Goal: Task Accomplishment & Management: Use online tool/utility

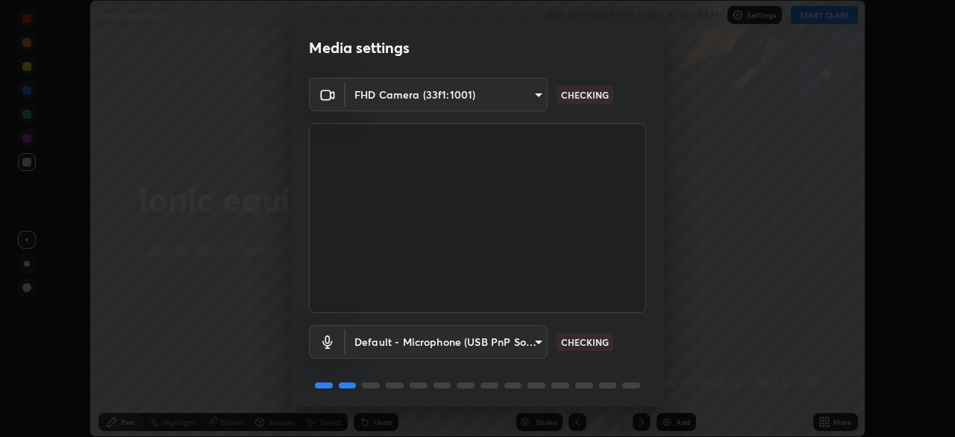
scroll to position [53, 0]
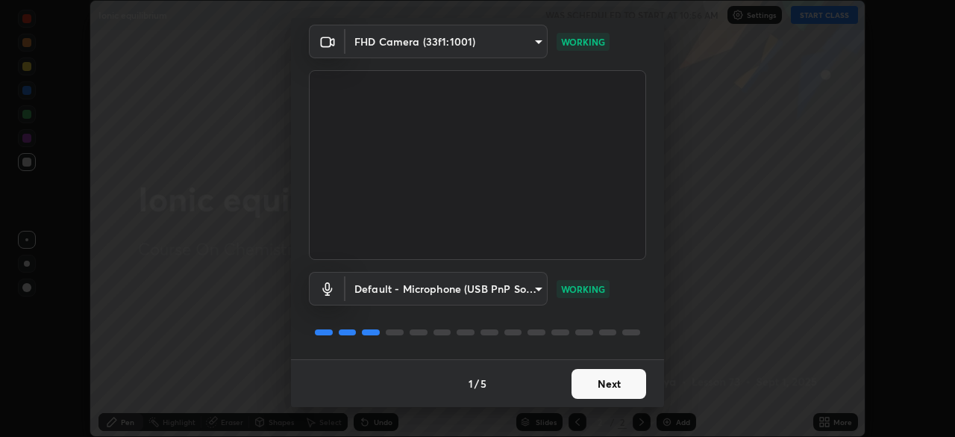
click at [597, 380] on button "Next" at bounding box center [609, 384] width 75 height 30
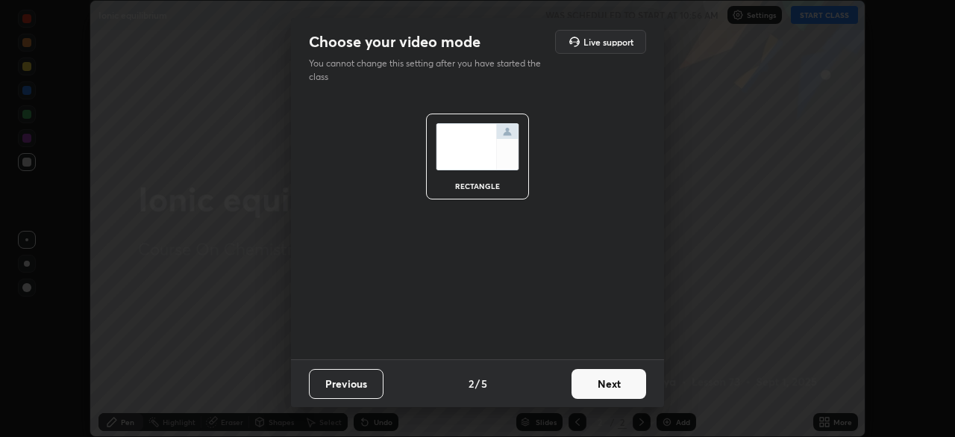
scroll to position [0, 0]
click at [597, 380] on button "Next" at bounding box center [609, 384] width 75 height 30
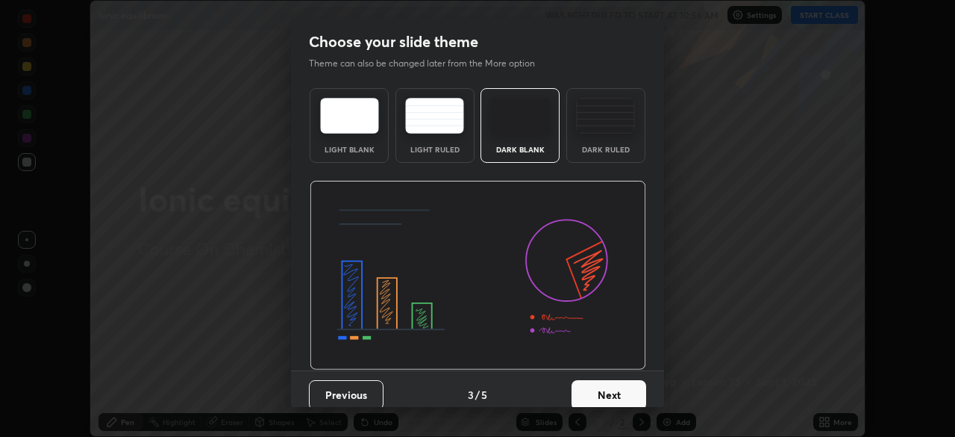
click at [601, 392] on button "Next" at bounding box center [609, 395] width 75 height 30
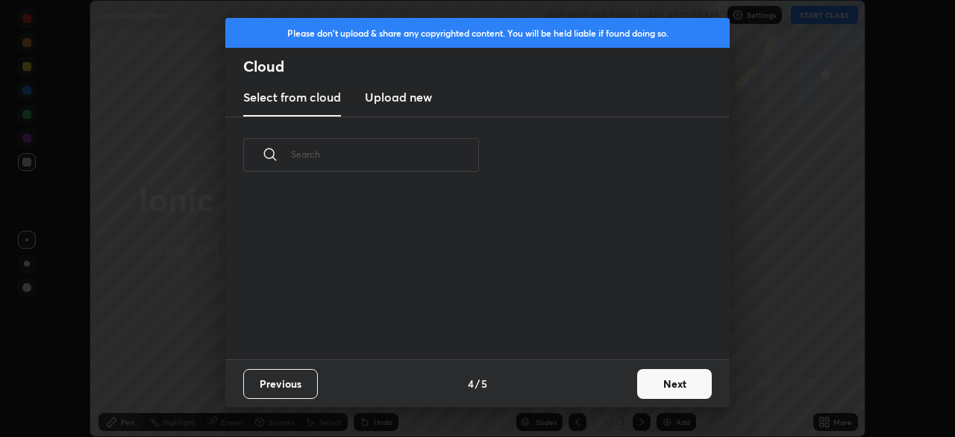
scroll to position [166, 479]
click at [655, 387] on button "Next" at bounding box center [674, 384] width 75 height 30
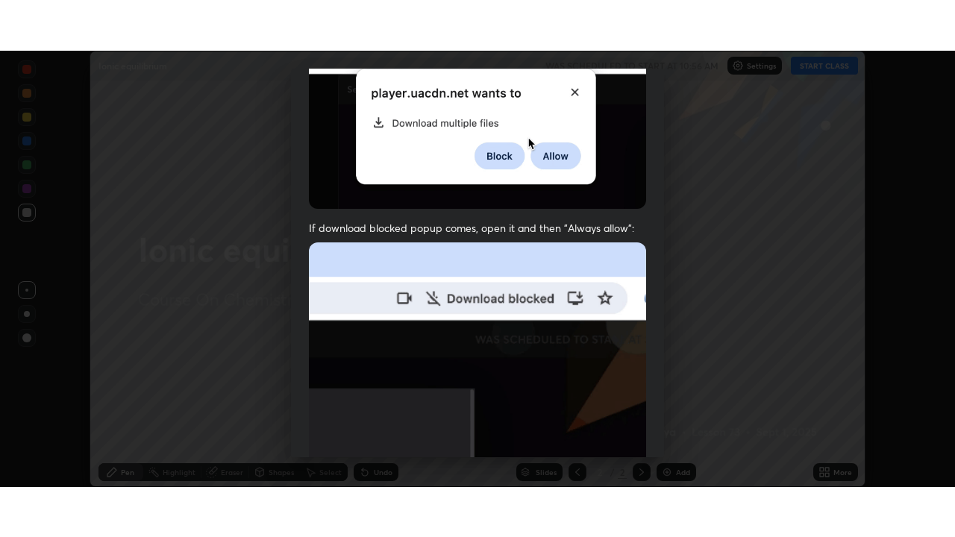
scroll to position [357, 0]
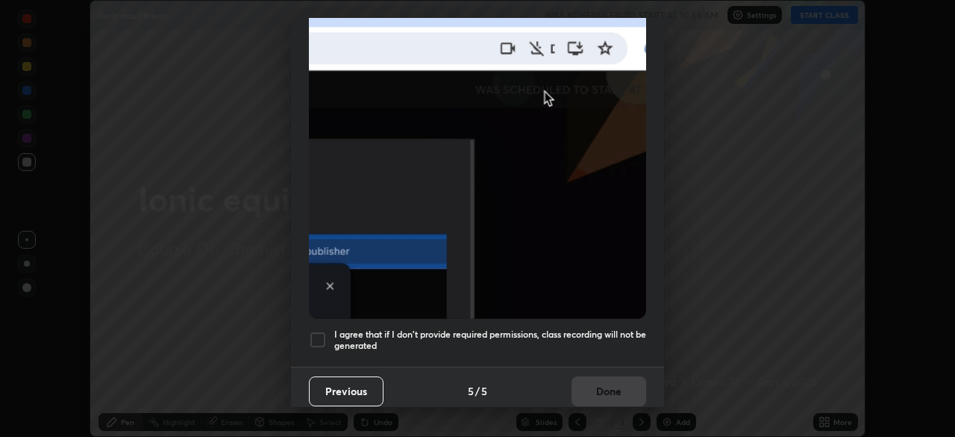
click at [317, 340] on div at bounding box center [318, 340] width 18 height 18
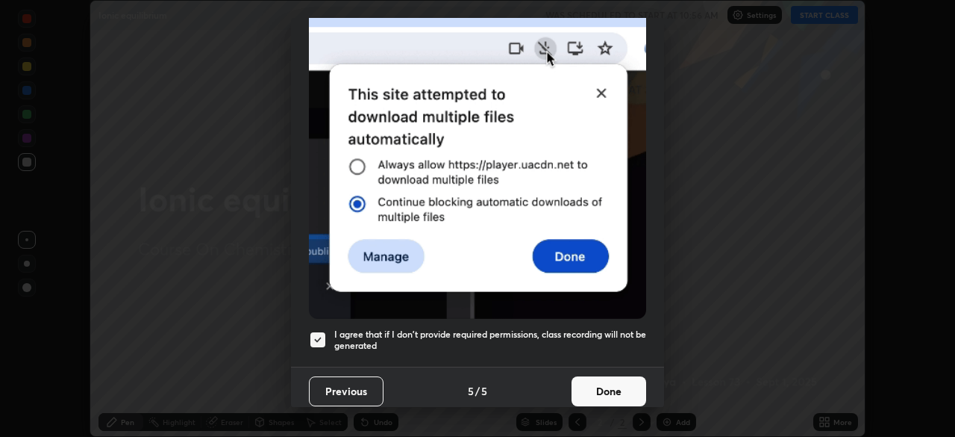
click at [597, 391] on button "Done" at bounding box center [609, 391] width 75 height 30
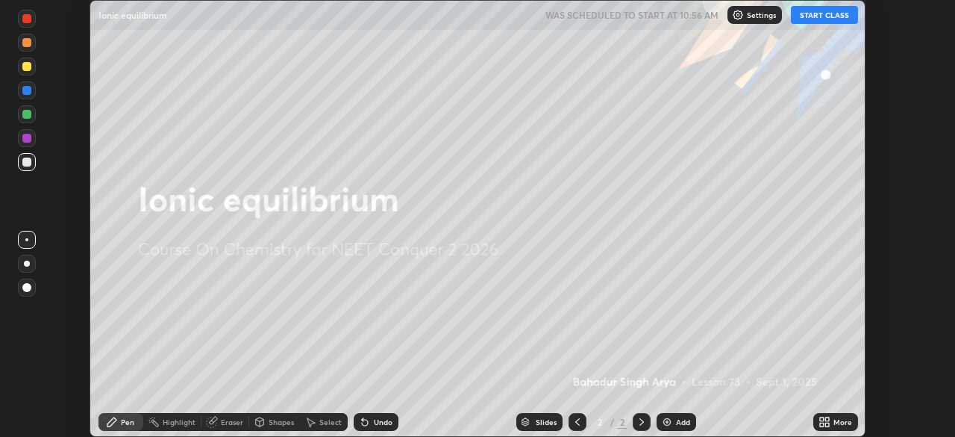
click at [833, 422] on div "More" at bounding box center [842, 421] width 19 height 7
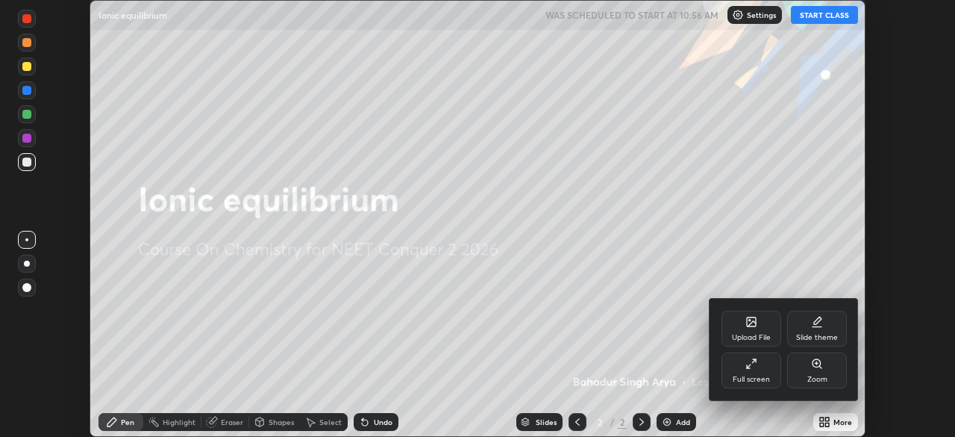
click at [757, 375] on div "Full screen" at bounding box center [751, 378] width 37 height 7
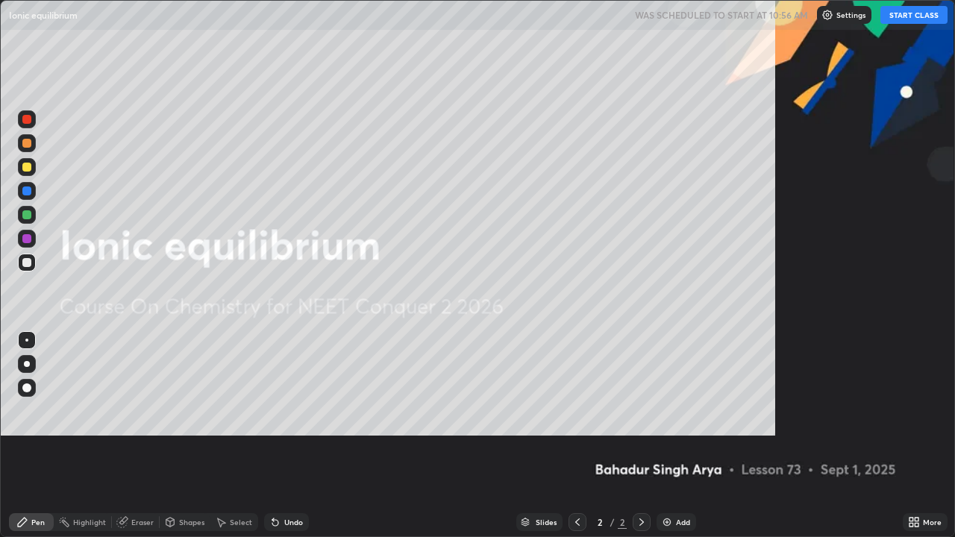
scroll to position [537, 955]
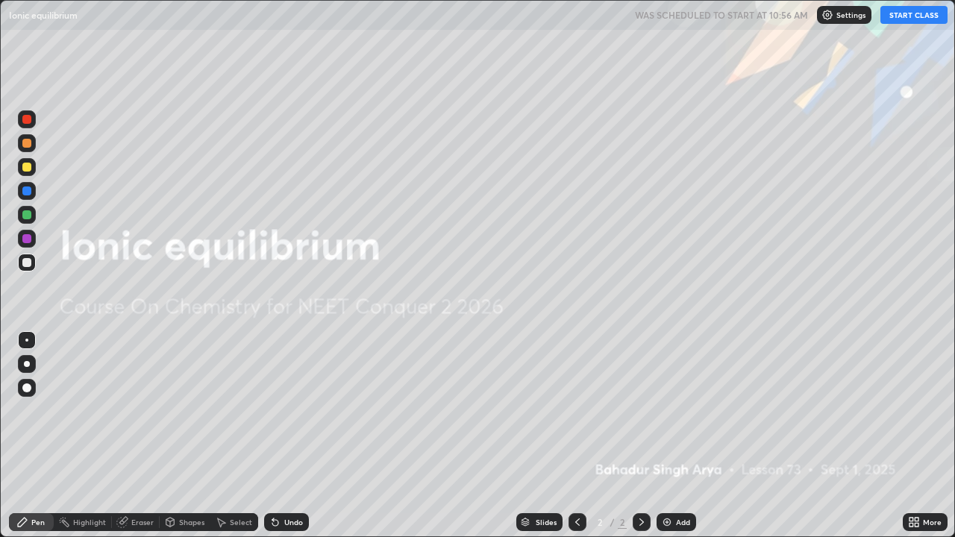
click at [905, 20] on button "START CLASS" at bounding box center [913, 15] width 67 height 18
click at [681, 436] on div "Add" at bounding box center [683, 522] width 14 height 7
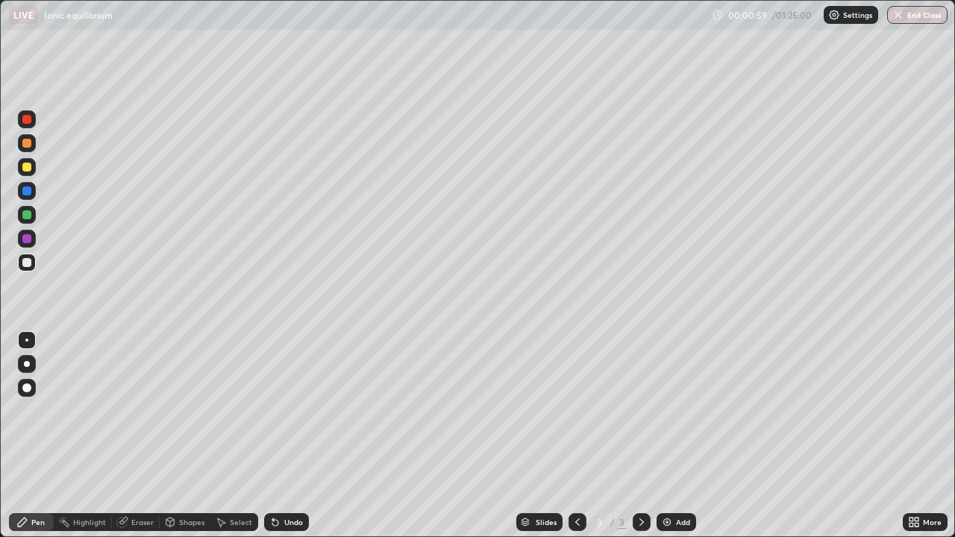
click at [30, 371] on div at bounding box center [27, 364] width 18 height 18
click at [122, 73] on button "Undo" at bounding box center [140, 82] width 43 height 18
click at [26, 172] on div at bounding box center [27, 167] width 18 height 18
click at [27, 150] on div at bounding box center [27, 143] width 18 height 18
click at [26, 266] on div at bounding box center [26, 262] width 9 height 9
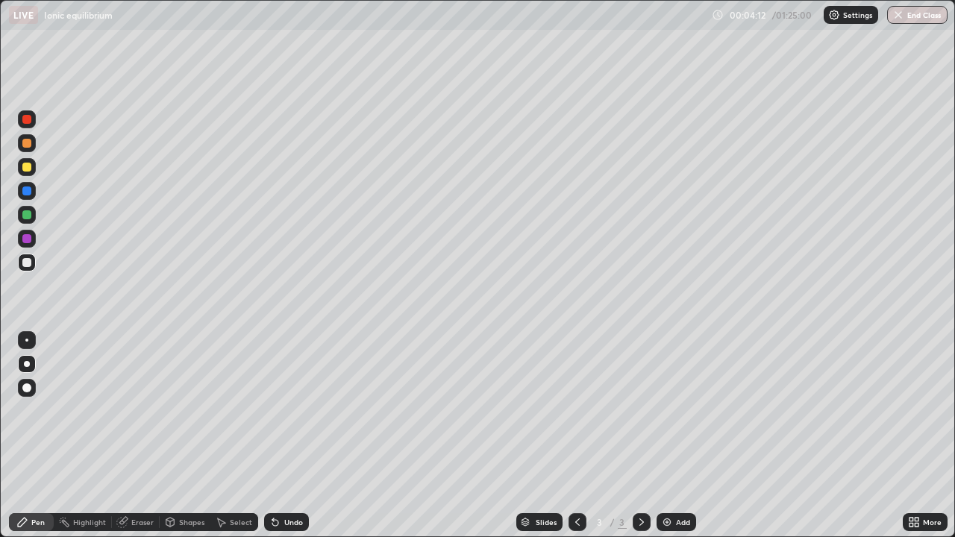
click at [34, 265] on div at bounding box center [27, 263] width 18 height 18
click at [28, 169] on div at bounding box center [26, 167] width 9 height 9
click at [27, 216] on div at bounding box center [26, 214] width 9 height 9
click at [27, 168] on div at bounding box center [26, 167] width 9 height 9
click at [680, 436] on div "Add" at bounding box center [683, 522] width 14 height 7
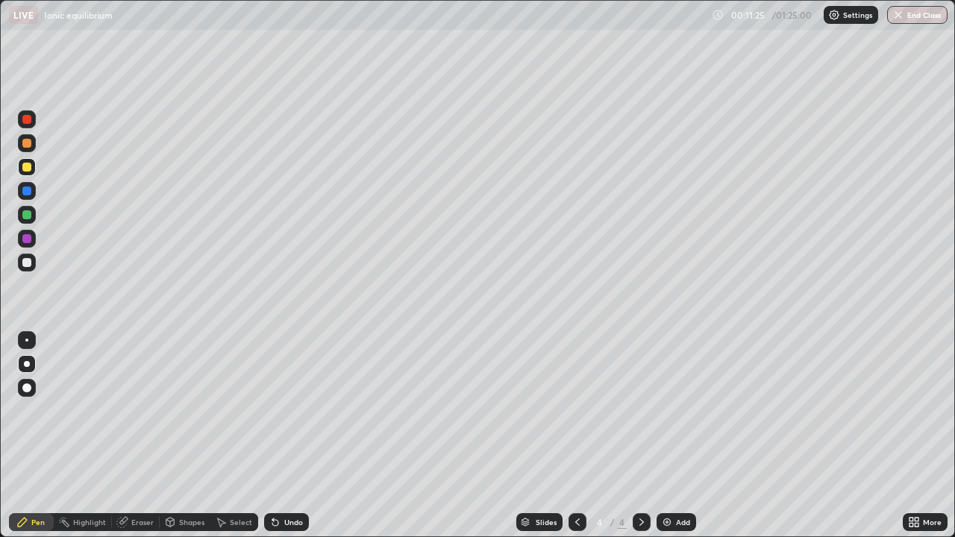
click at [27, 262] on div at bounding box center [26, 262] width 9 height 9
click at [28, 216] on div at bounding box center [26, 214] width 9 height 9
click at [28, 260] on div at bounding box center [26, 262] width 9 height 9
click at [678, 436] on div "Add" at bounding box center [683, 522] width 14 height 7
click at [27, 265] on div at bounding box center [26, 262] width 9 height 9
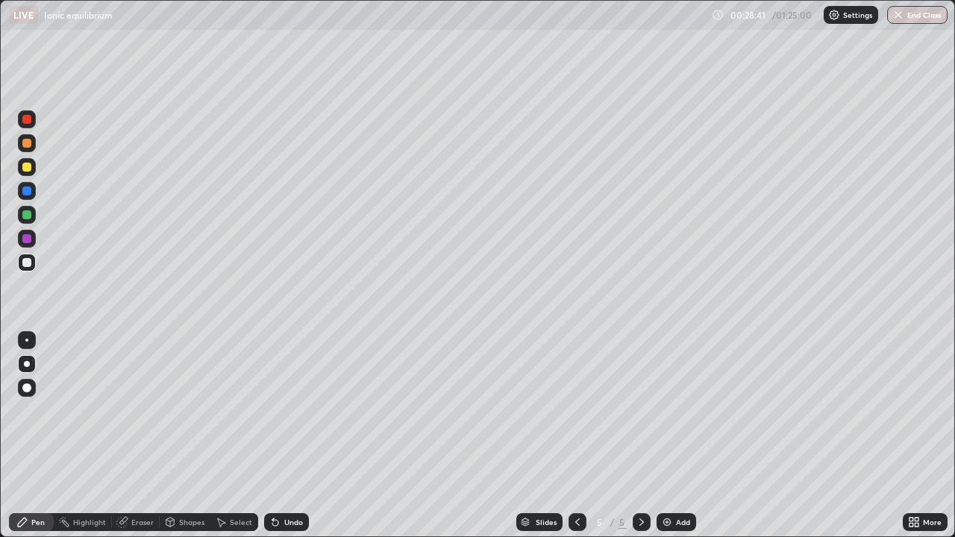
click at [27, 168] on div at bounding box center [26, 167] width 9 height 9
click at [29, 264] on div at bounding box center [26, 262] width 9 height 9
click at [719, 131] on button "Undo" at bounding box center [733, 138] width 43 height 18
click at [28, 149] on div at bounding box center [27, 143] width 18 height 18
click at [29, 175] on div at bounding box center [27, 167] width 18 height 18
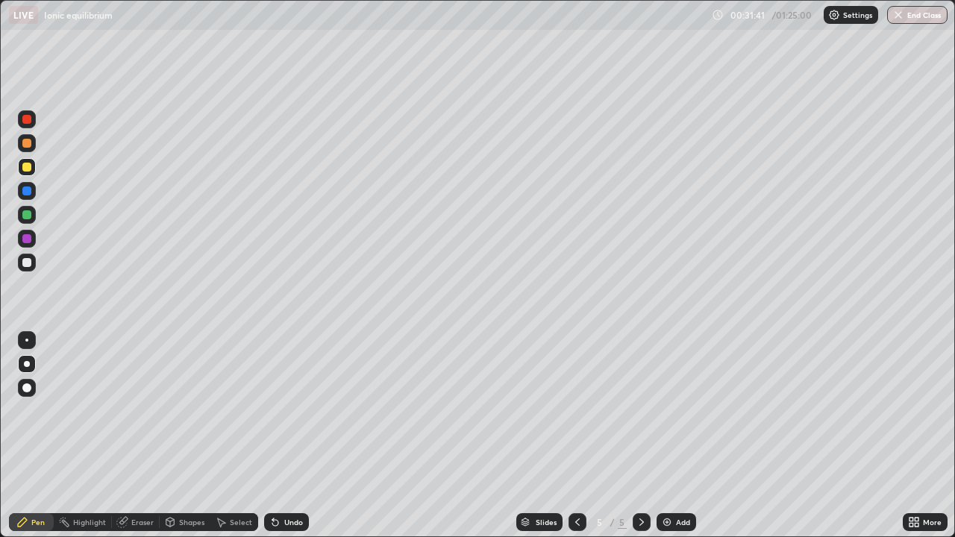
click at [34, 219] on div at bounding box center [27, 215] width 18 height 18
click at [25, 173] on div at bounding box center [27, 167] width 18 height 18
click at [677, 436] on div "Add" at bounding box center [683, 522] width 14 height 7
click at [28, 263] on div at bounding box center [26, 262] width 9 height 9
click at [24, 168] on div at bounding box center [26, 167] width 9 height 9
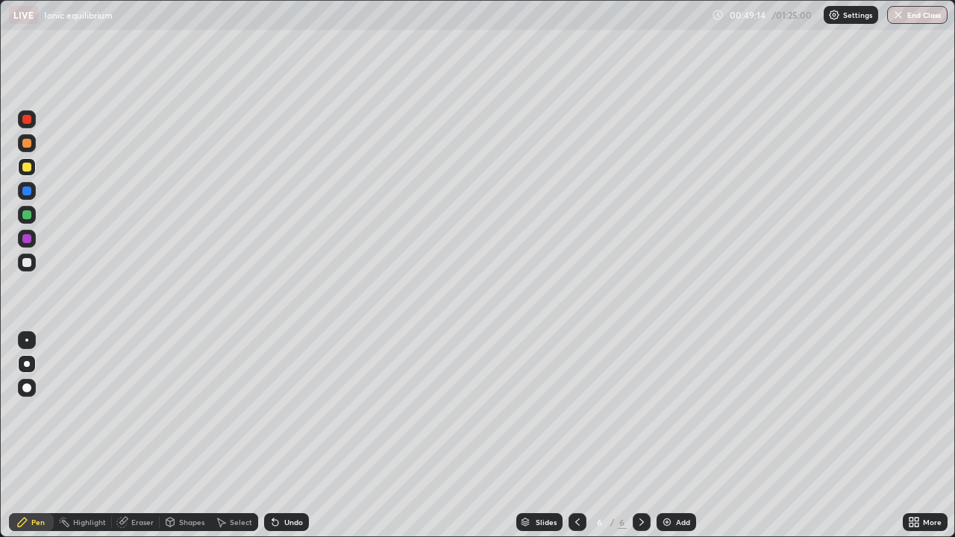
click at [671, 436] on img at bounding box center [667, 522] width 12 height 12
click at [26, 268] on div at bounding box center [27, 263] width 18 height 18
click at [159, 130] on button "Undo" at bounding box center [176, 138] width 43 height 18
click at [31, 174] on div at bounding box center [27, 167] width 18 height 18
click at [27, 266] on div at bounding box center [26, 262] width 9 height 9
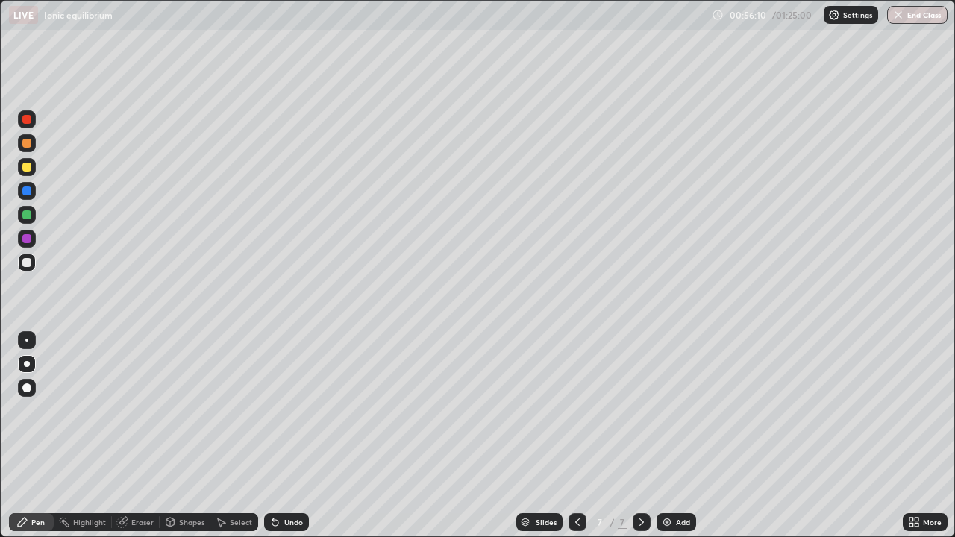
click at [684, 436] on div "Add" at bounding box center [683, 522] width 14 height 7
click at [28, 171] on div at bounding box center [26, 167] width 9 height 9
click at [26, 268] on div at bounding box center [27, 263] width 18 height 18
click at [25, 174] on div at bounding box center [27, 167] width 18 height 18
click at [25, 266] on div at bounding box center [26, 262] width 9 height 9
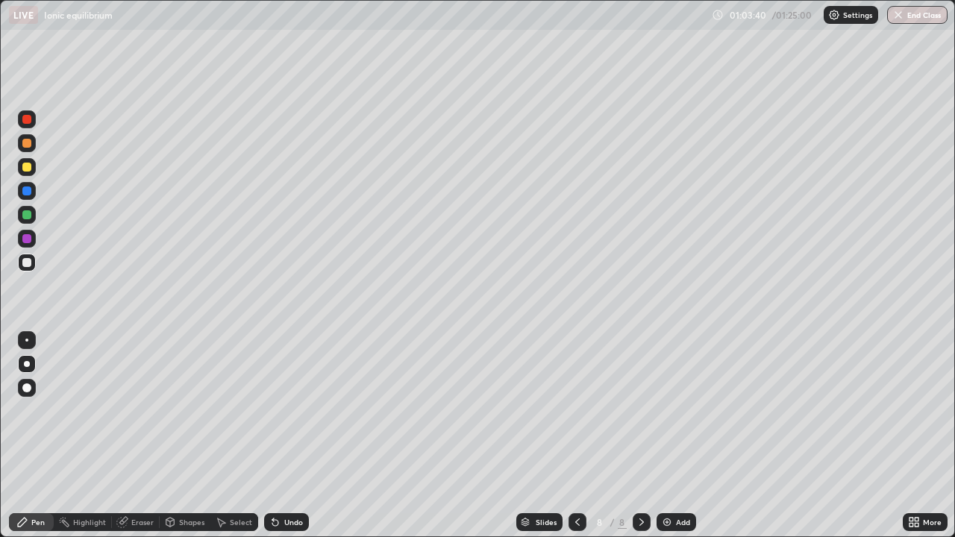
click at [677, 436] on div "Add" at bounding box center [683, 522] width 14 height 7
click at [28, 171] on div at bounding box center [26, 167] width 9 height 9
click at [27, 262] on div at bounding box center [26, 262] width 9 height 9
click at [26, 263] on div at bounding box center [26, 262] width 9 height 9
click at [26, 171] on div at bounding box center [26, 167] width 9 height 9
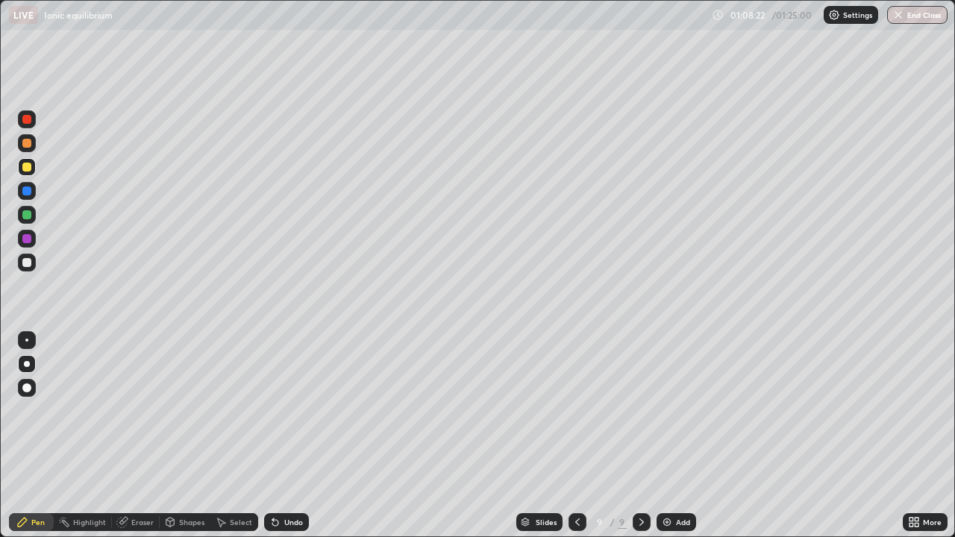
click at [27, 222] on div at bounding box center [27, 215] width 18 height 18
click at [28, 266] on div at bounding box center [26, 262] width 9 height 9
click at [673, 436] on div "Add" at bounding box center [677, 522] width 40 height 18
click at [25, 173] on div at bounding box center [27, 167] width 18 height 18
click at [27, 263] on div at bounding box center [26, 262] width 9 height 9
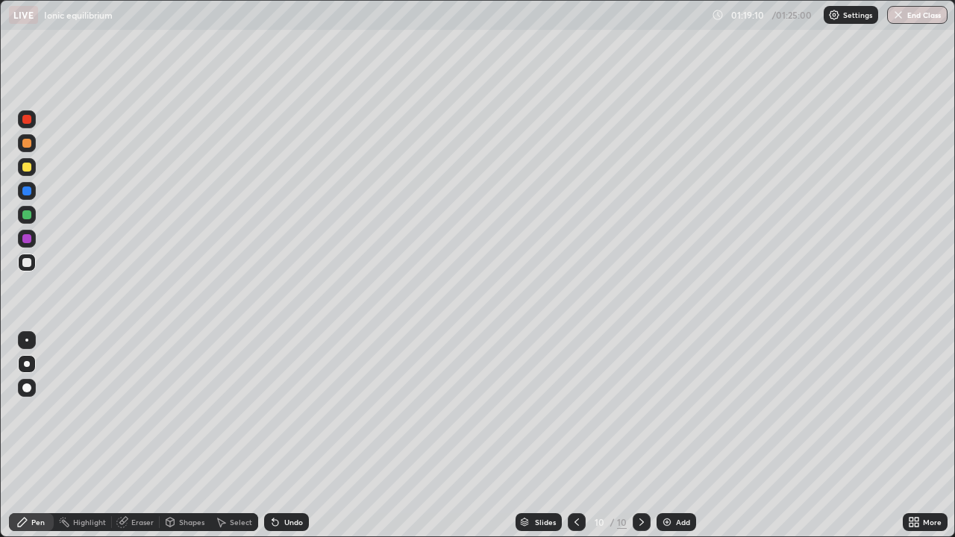
click at [681, 436] on div "Add" at bounding box center [683, 522] width 14 height 7
click at [26, 168] on div at bounding box center [26, 167] width 9 height 9
click at [29, 173] on div at bounding box center [27, 167] width 18 height 18
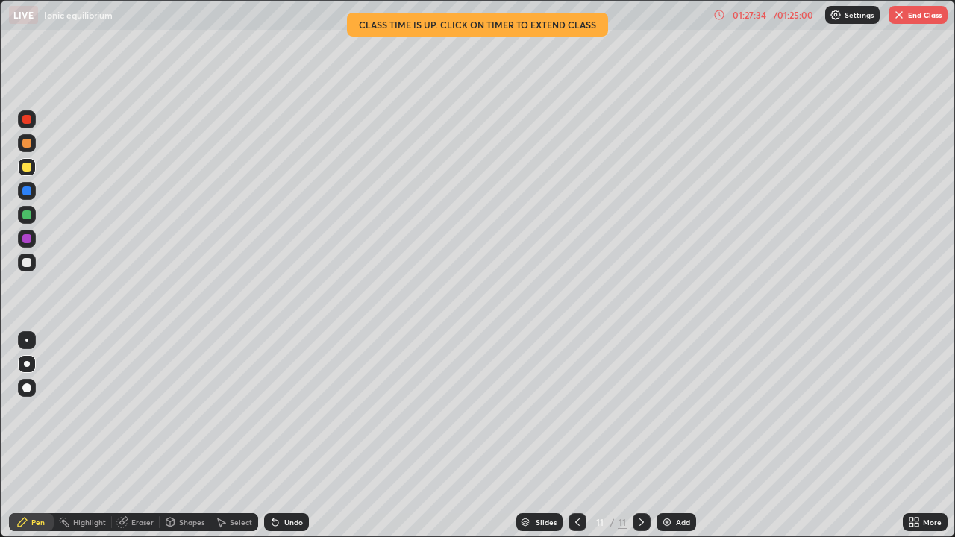
click at [575, 436] on icon at bounding box center [578, 522] width 12 height 12
click at [639, 436] on icon at bounding box center [641, 522] width 4 height 7
click at [576, 436] on icon at bounding box center [578, 522] width 12 height 12
click at [574, 436] on icon at bounding box center [578, 522] width 12 height 12
click at [577, 436] on icon at bounding box center [577, 522] width 4 height 7
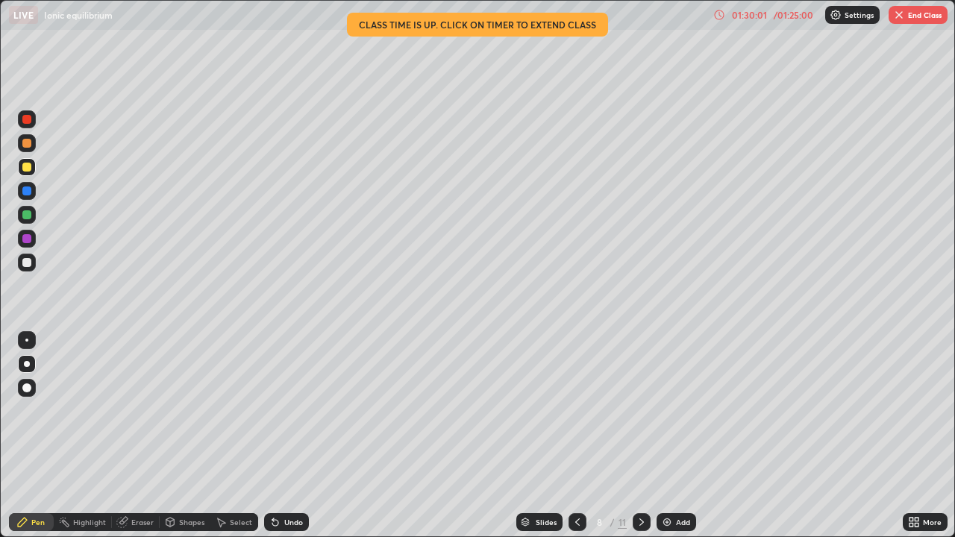
click at [577, 436] on icon at bounding box center [578, 522] width 12 height 12
click at [576, 436] on icon at bounding box center [578, 522] width 12 height 12
click at [577, 436] on icon at bounding box center [577, 522] width 4 height 7
click at [639, 436] on icon at bounding box center [642, 522] width 12 height 12
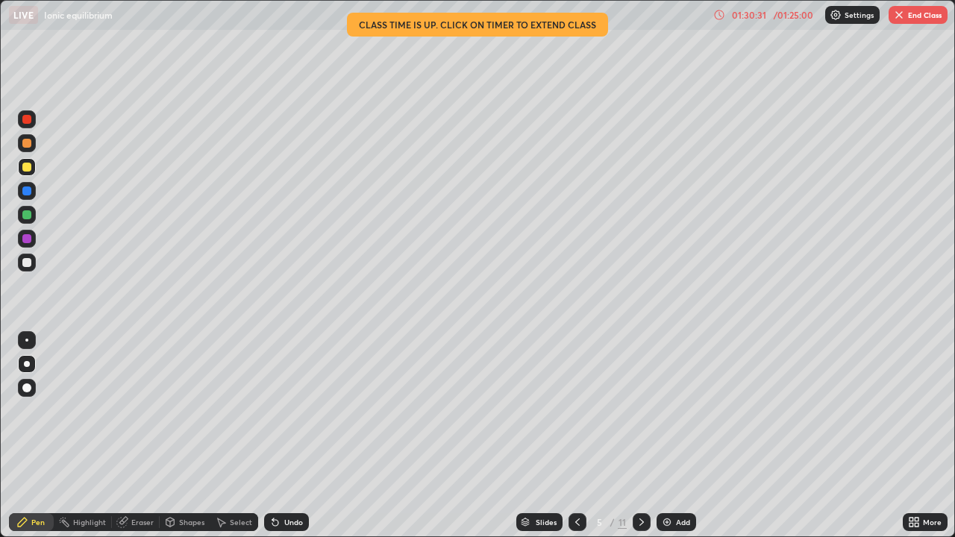
click at [640, 436] on icon at bounding box center [642, 522] width 12 height 12
click at [639, 436] on icon at bounding box center [642, 522] width 12 height 12
click at [642, 436] on icon at bounding box center [642, 522] width 12 height 12
click at [640, 436] on icon at bounding box center [642, 522] width 12 height 12
click at [641, 436] on icon at bounding box center [642, 522] width 12 height 12
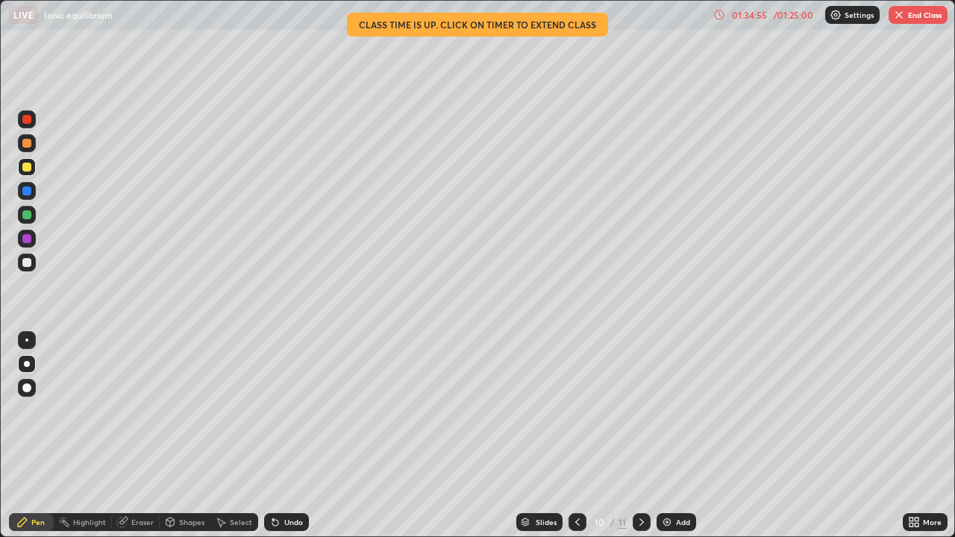
click at [924, 21] on button "End Class" at bounding box center [918, 15] width 59 height 18
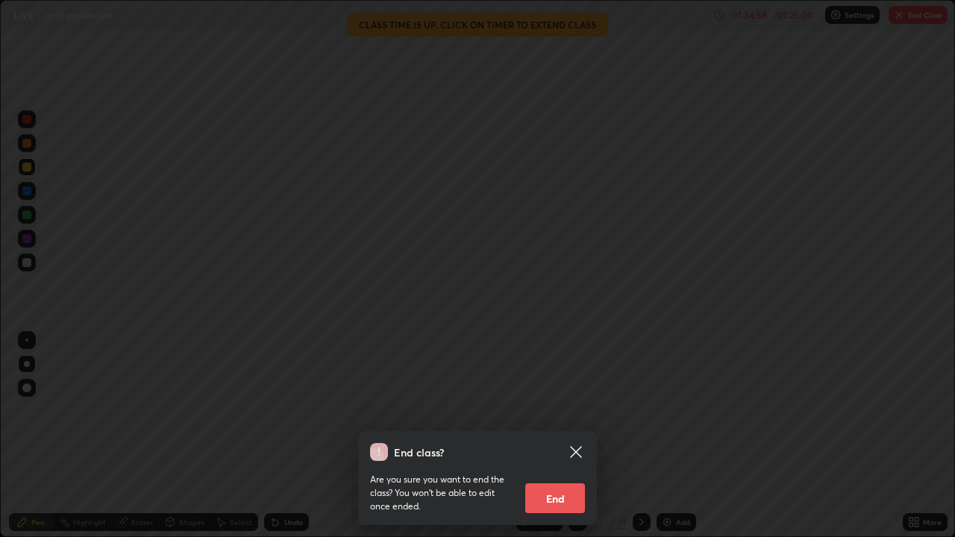
click at [555, 436] on button "End" at bounding box center [555, 499] width 60 height 30
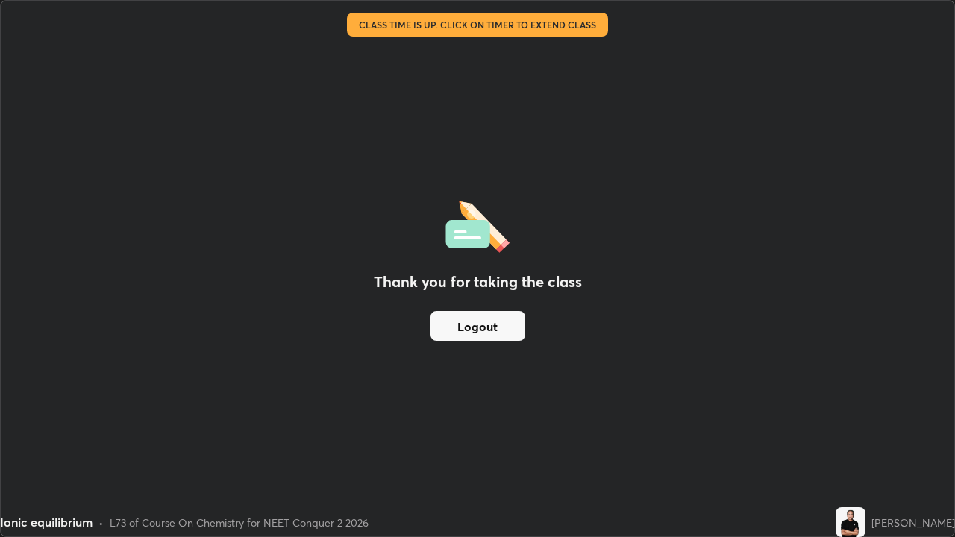
click at [482, 340] on button "Logout" at bounding box center [478, 326] width 95 height 30
